Goal: Information Seeking & Learning: Check status

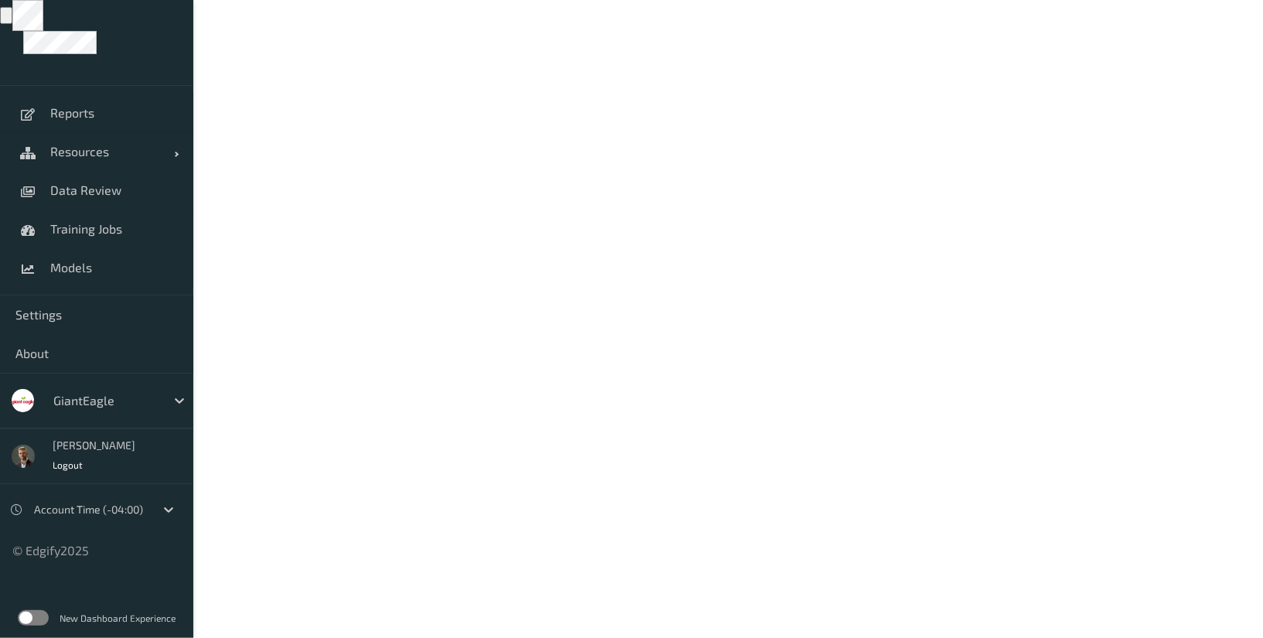
click at [38, 616] on label at bounding box center [33, 617] width 31 height 15
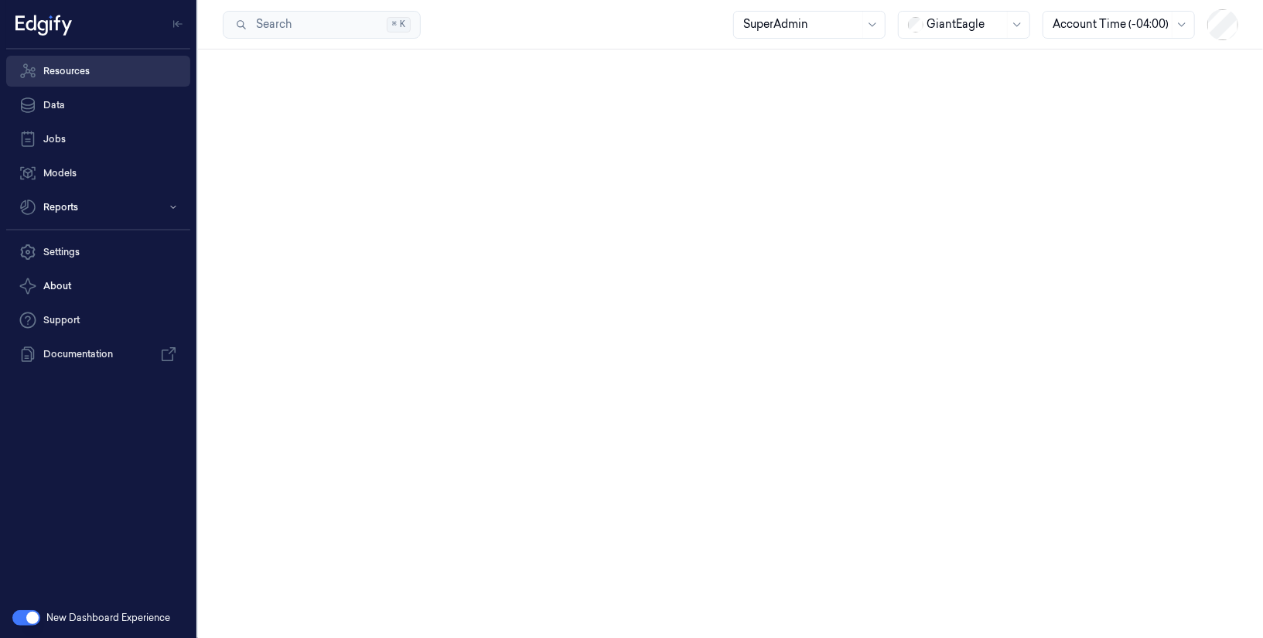
click at [56, 75] on link "Resources" at bounding box center [98, 71] width 184 height 31
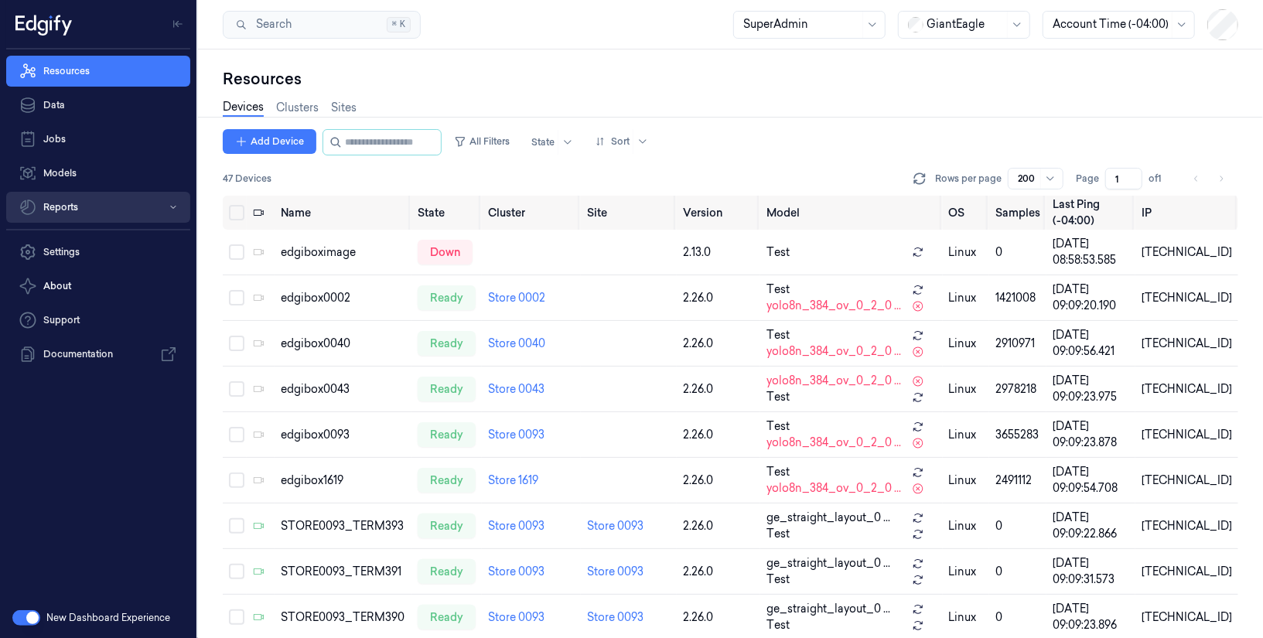
click at [76, 210] on button "Reports" at bounding box center [98, 207] width 184 height 31
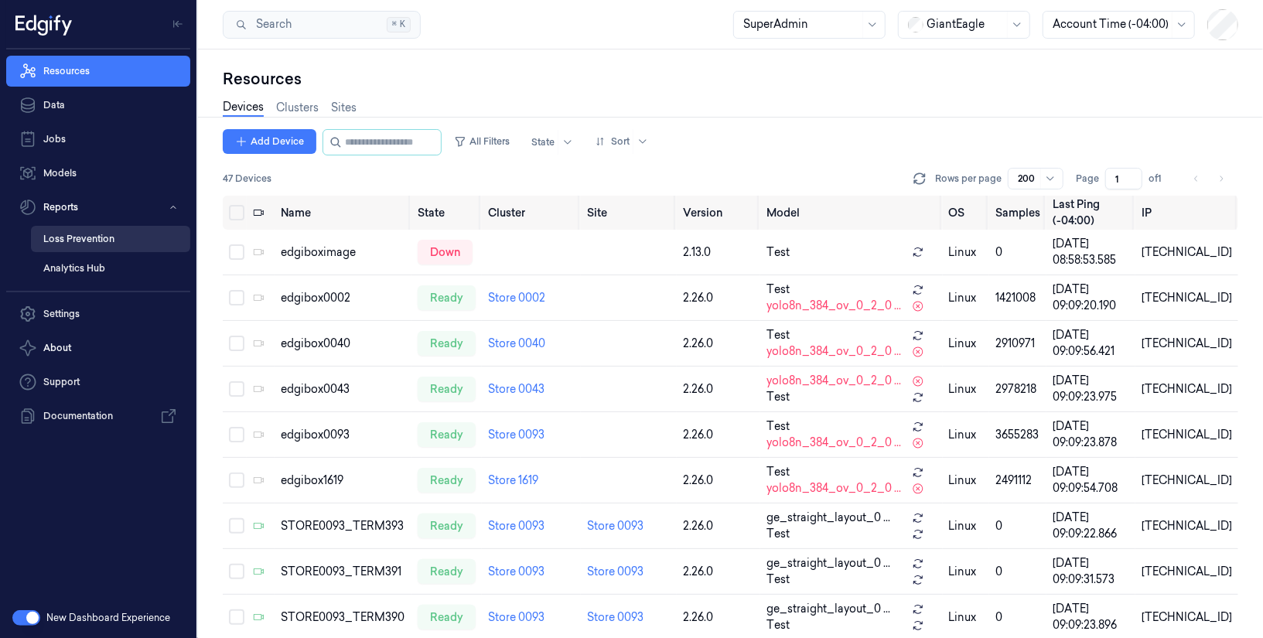
click at [71, 233] on link "Loss Prevention" at bounding box center [110, 239] width 159 height 26
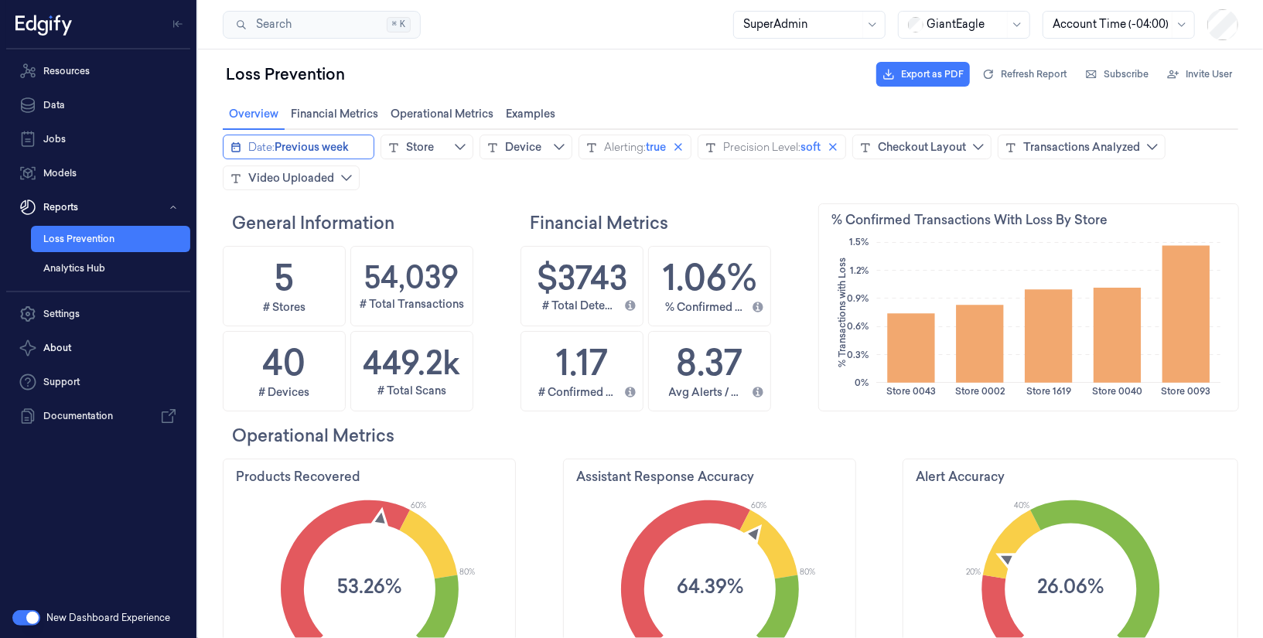
click at [334, 149] on span "Previous week" at bounding box center [311, 145] width 74 height 15
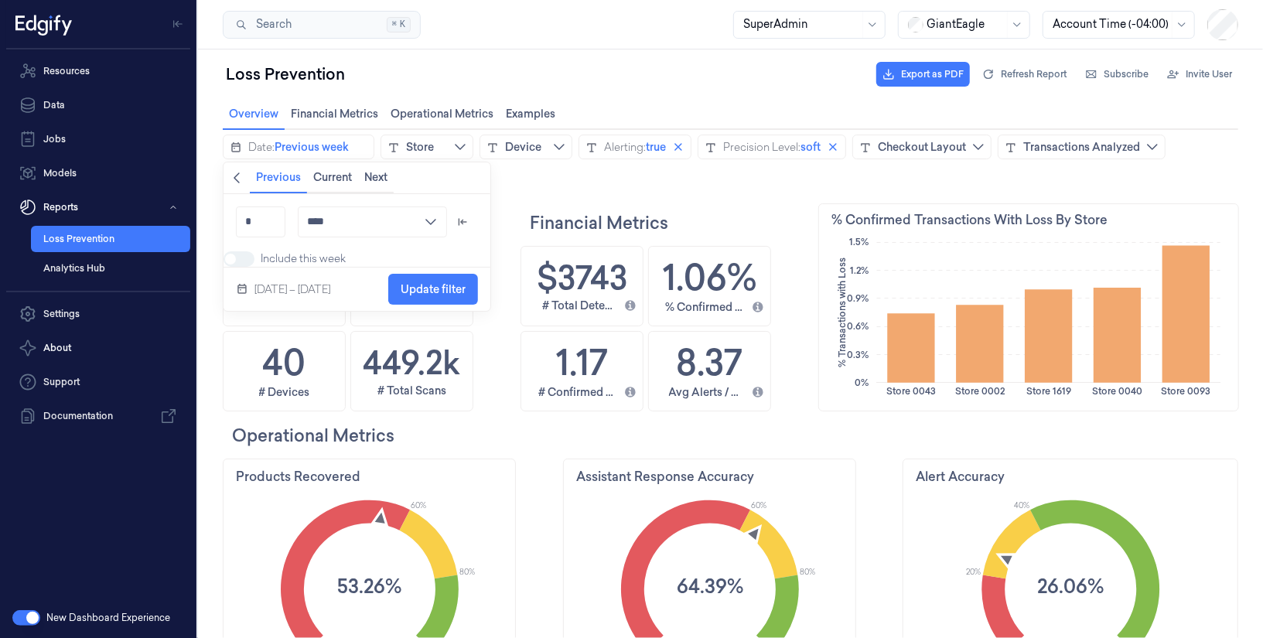
click at [238, 179] on icon "chevronleft icon" at bounding box center [236, 177] width 12 height 12
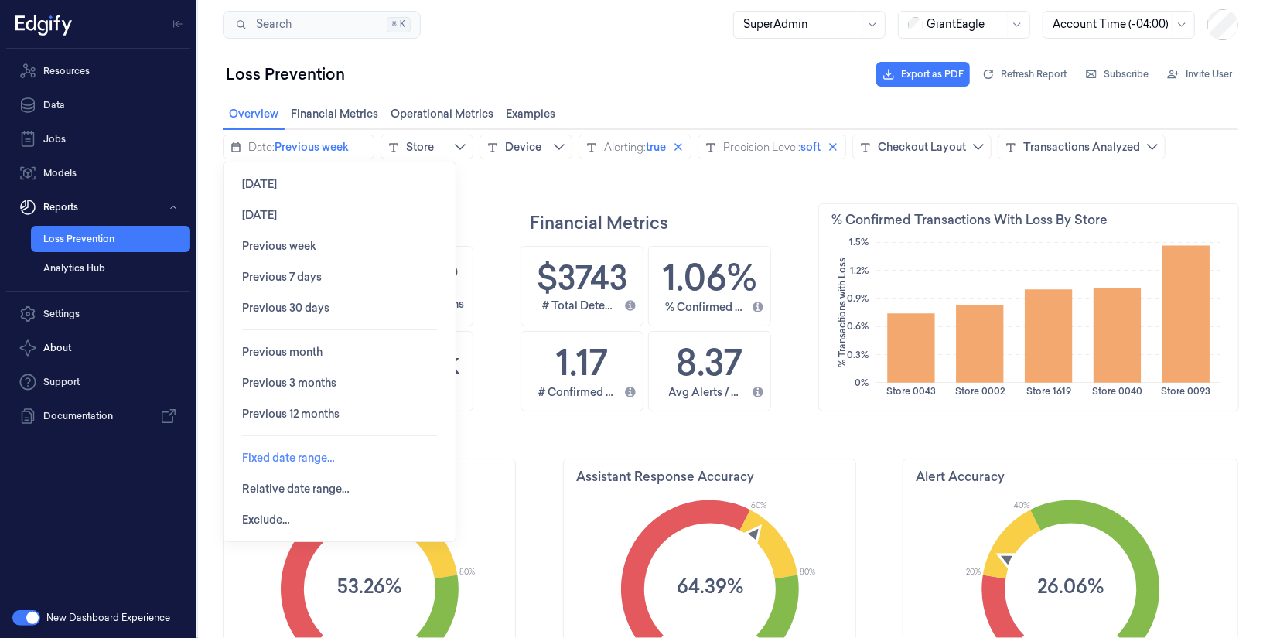
click at [276, 458] on span "Fixed date range…" at bounding box center [287, 457] width 93 height 12
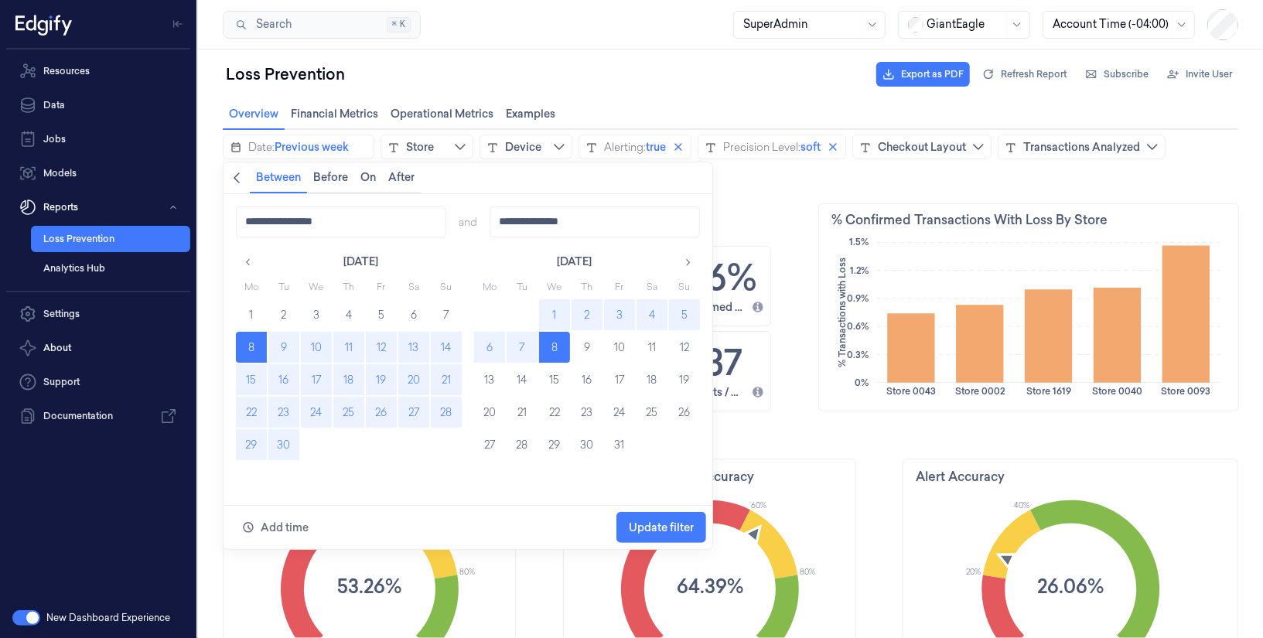
click at [255, 410] on button "22" at bounding box center [250, 411] width 31 height 31
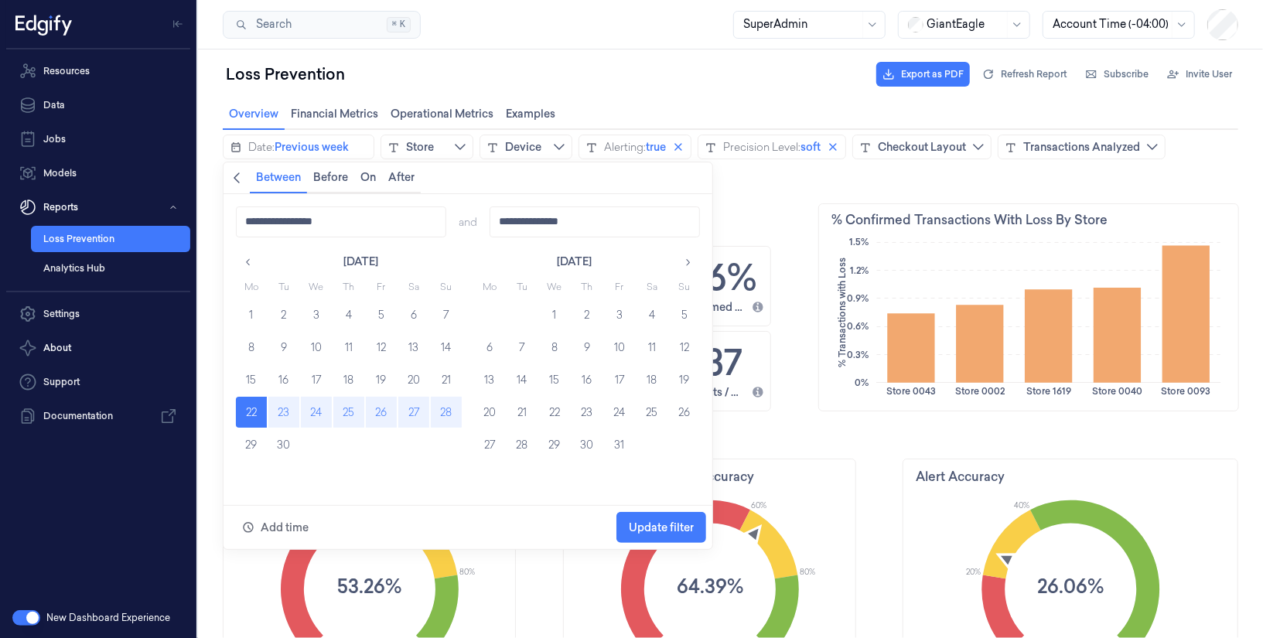
click at [435, 415] on button "28" at bounding box center [445, 411] width 31 height 31
type input "**********"
click at [668, 528] on span "Update filter" at bounding box center [660, 527] width 65 height 12
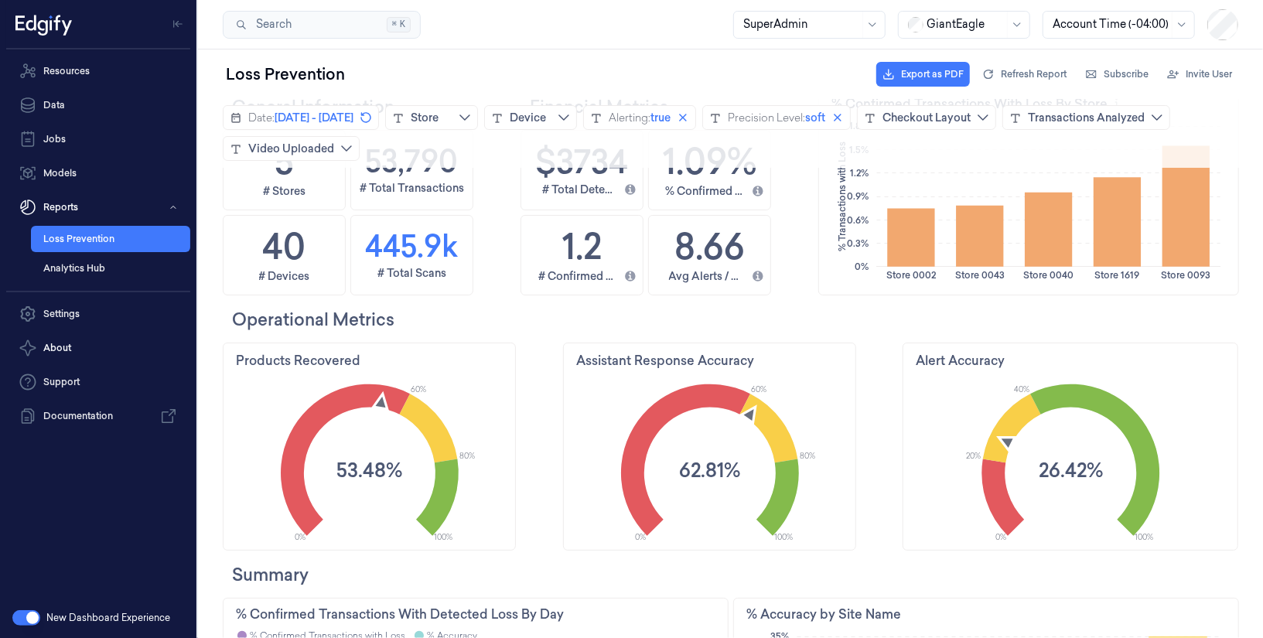
scroll to position [263, 0]
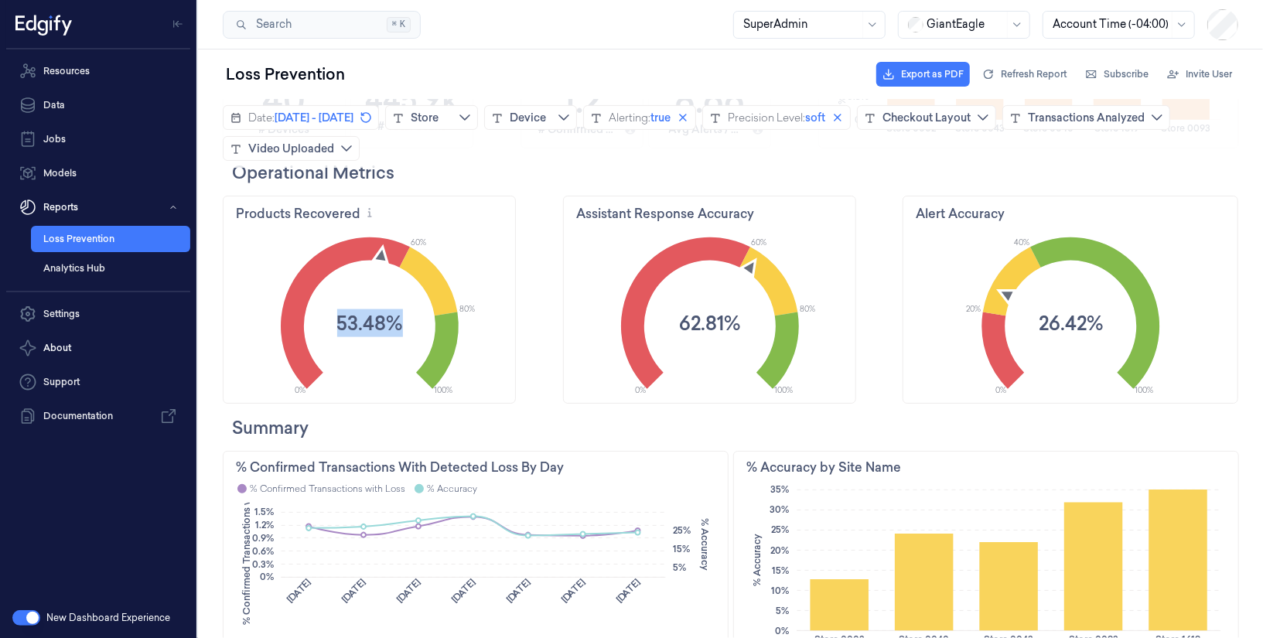
drag, startPoint x: 334, startPoint y: 321, endPoint x: 417, endPoint y: 328, distance: 83.1
click at [417, 328] on icon "0% 100% 60% 80% 53.48%" at bounding box center [369, 311] width 292 height 169
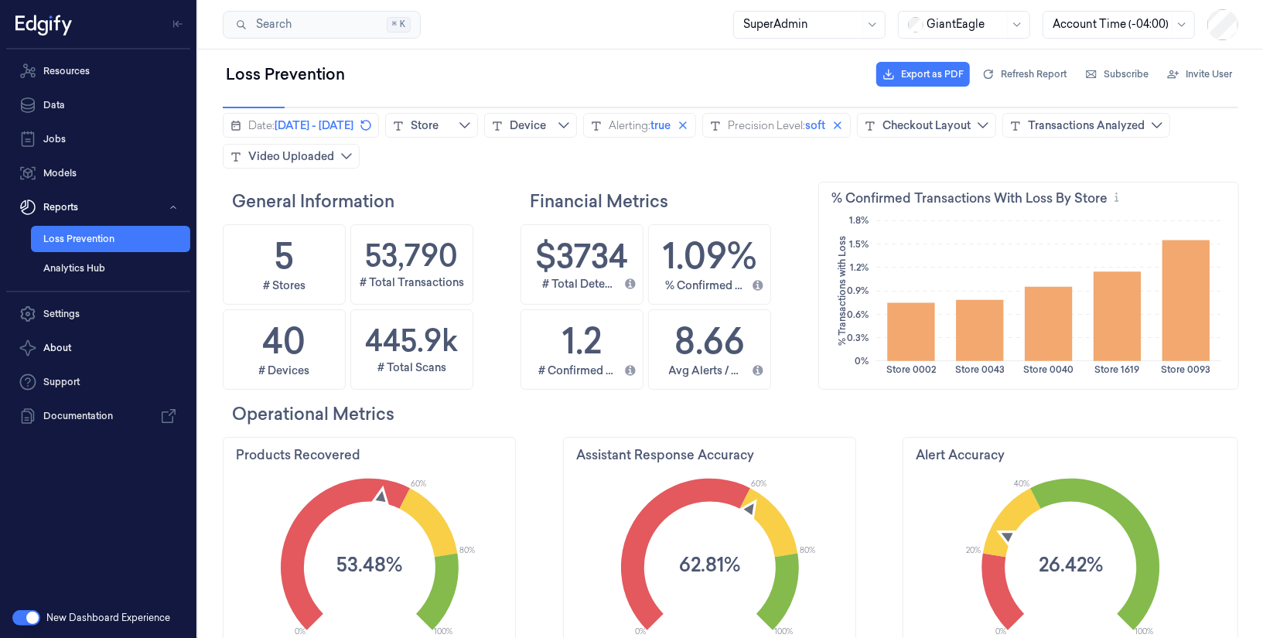
scroll to position [0, 0]
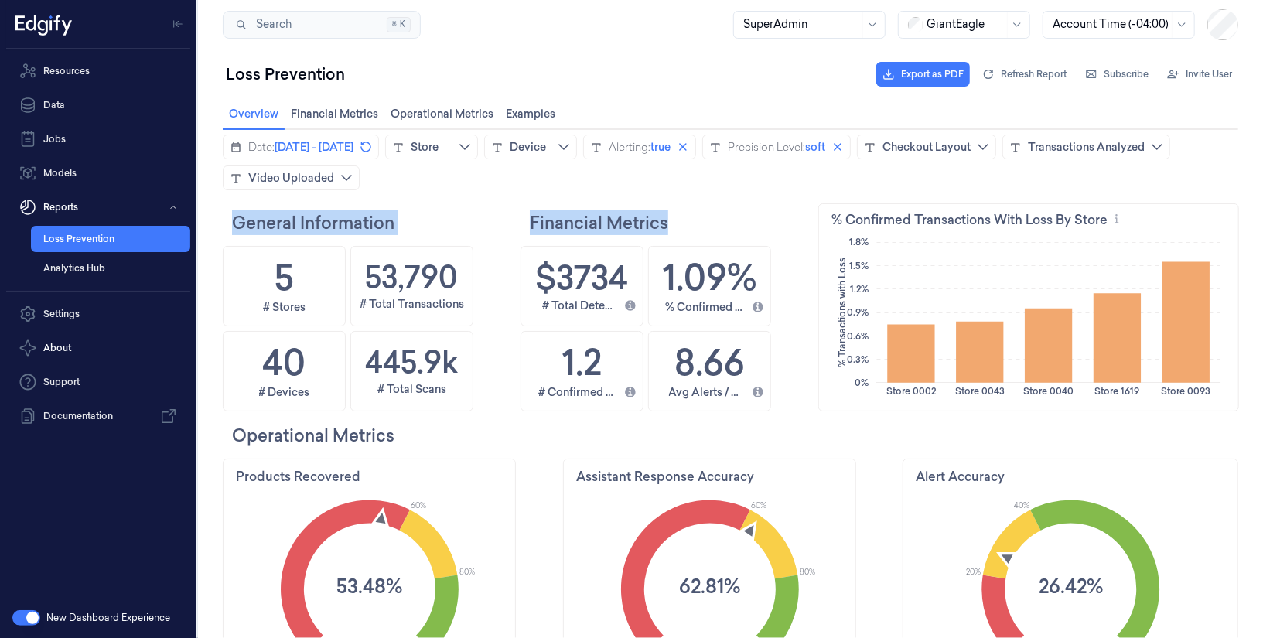
drag, startPoint x: 233, startPoint y: 223, endPoint x: 779, endPoint y: 232, distance: 546.3
click at [779, 232] on div "Financial Metrics" at bounding box center [666, 222] width 293 height 38
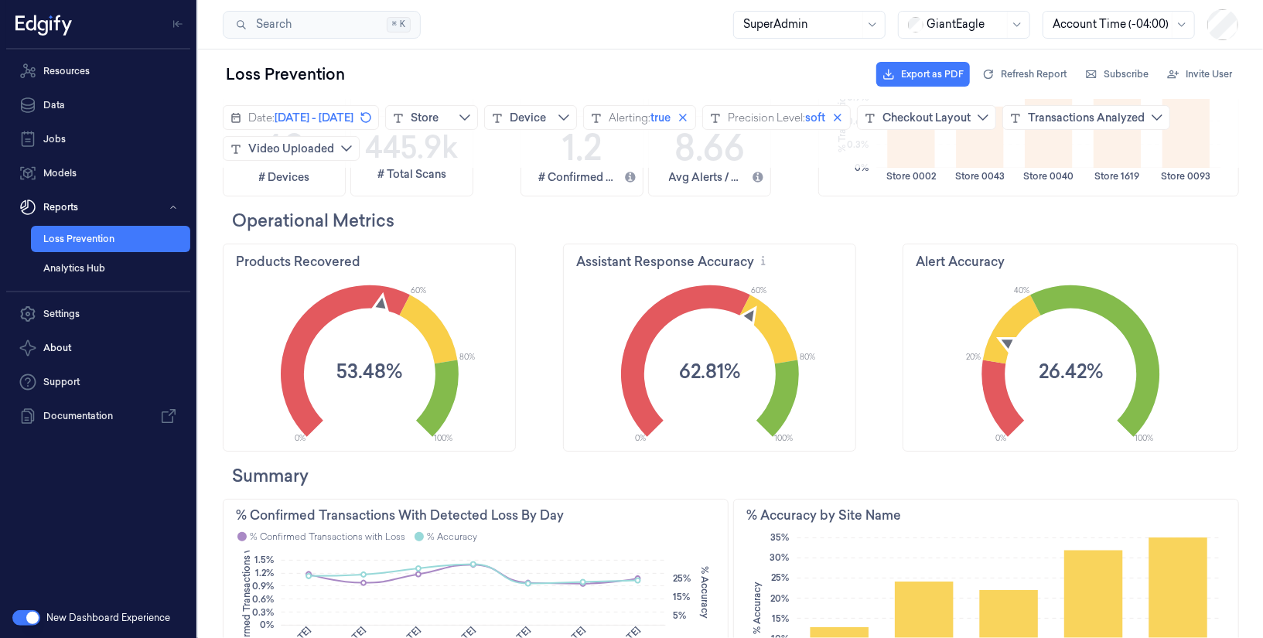
scroll to position [214, 0]
drag, startPoint x: 681, startPoint y: 366, endPoint x: 746, endPoint y: 366, distance: 65.0
click at [747, 366] on icon "0% 100% 60% 80% 62.81%" at bounding box center [709, 359] width 292 height 169
click at [746, 366] on icon "0% 100% 60% 80% 62.81%" at bounding box center [709, 359] width 292 height 169
drag, startPoint x: 738, startPoint y: 367, endPoint x: 672, endPoint y: 367, distance: 65.8
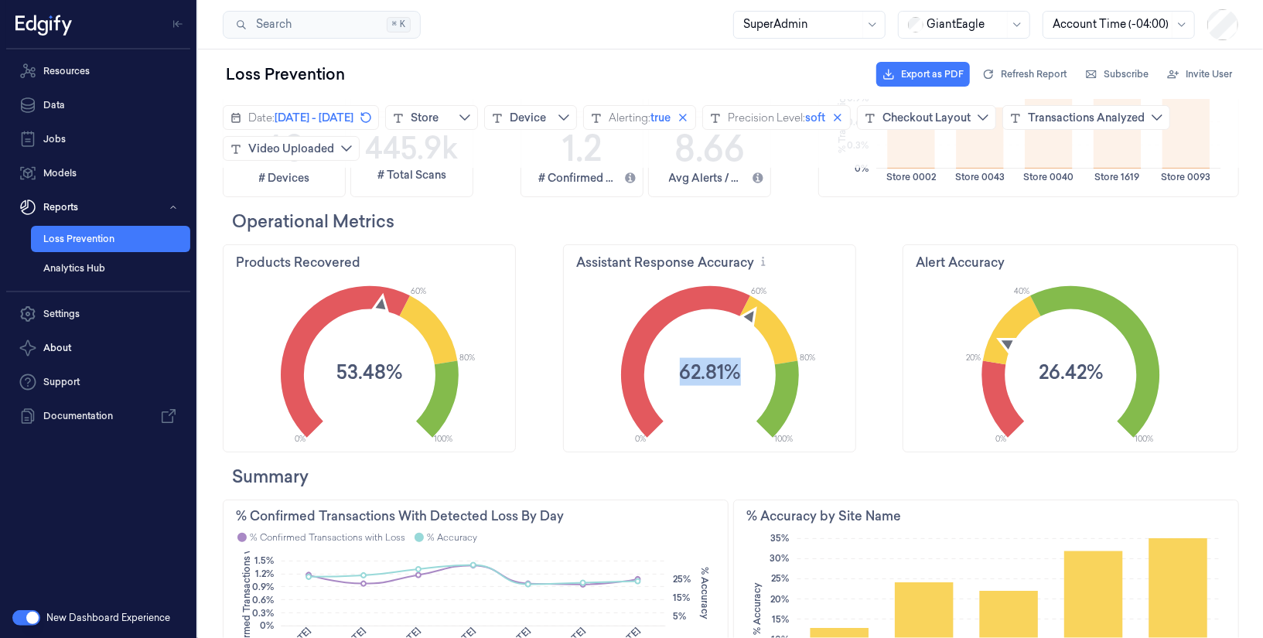
click at [672, 367] on icon "0% 100% 60% 80% 62.81%" at bounding box center [709, 359] width 292 height 169
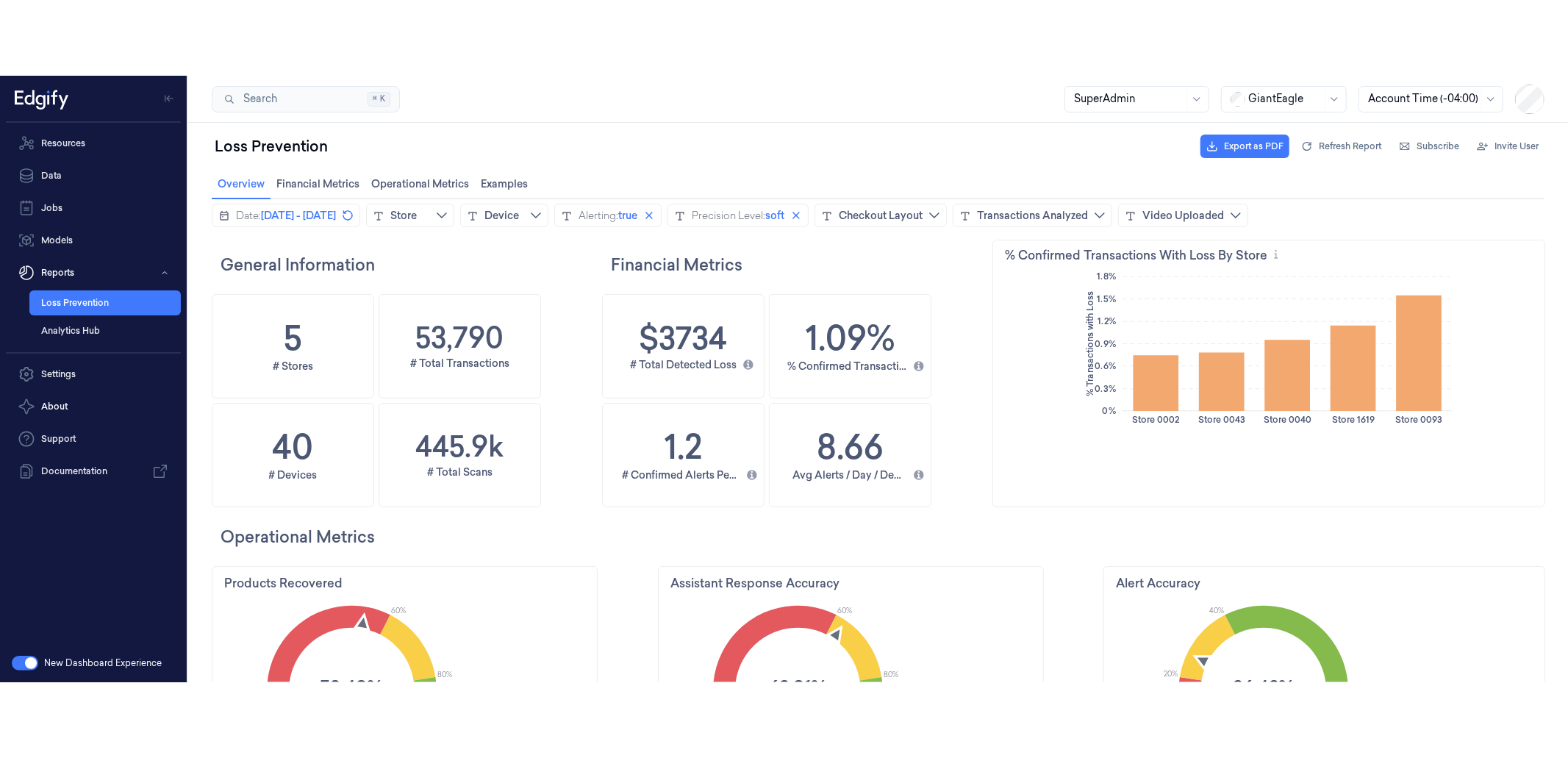
scroll to position [431, 576]
